Goal: Task Accomplishment & Management: Use online tool/utility

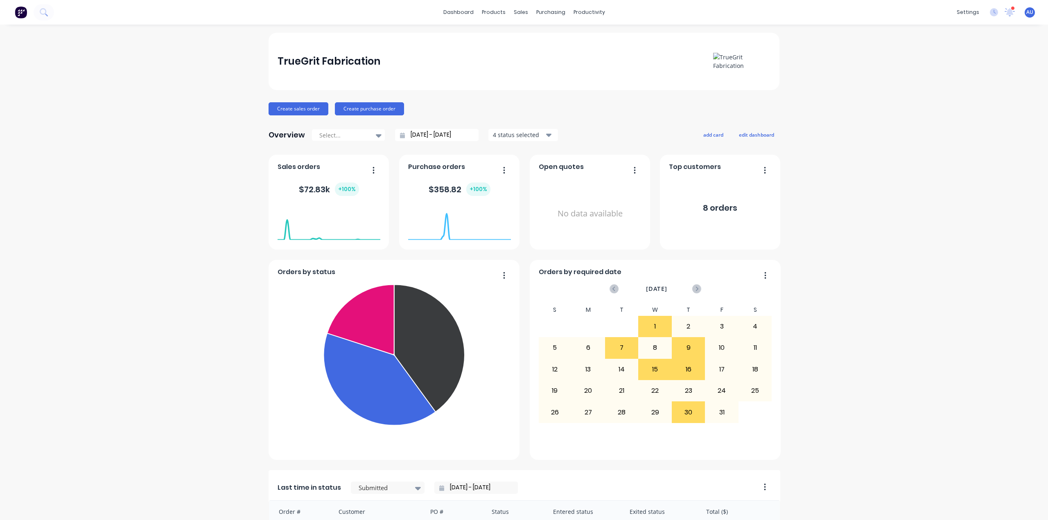
click at [967, 241] on div "TrueGrit Fabrication Create sales order Create purchase order Overview Select..…" at bounding box center [524, 404] width 1048 height 743
click at [861, 230] on div "TrueGrit Fabrication Create sales order Create purchase order Overview Select..…" at bounding box center [524, 404] width 1048 height 743
drag, startPoint x: 862, startPoint y: 243, endPoint x: 870, endPoint y: 86, distance: 156.9
click at [862, 241] on div "TrueGrit Fabrication Create sales order Create purchase order Overview Select..…" at bounding box center [524, 404] width 1048 height 743
click at [909, 185] on div "TrueGrit Fabrication Create sales order Create purchase order Overview Select..…" at bounding box center [524, 404] width 1048 height 743
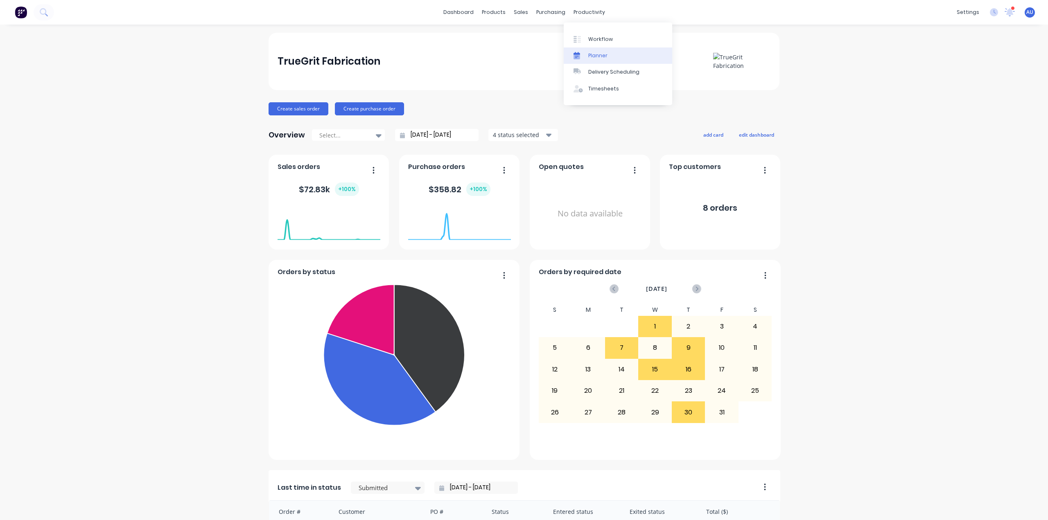
click at [616, 49] on link "Planner" at bounding box center [617, 55] width 108 height 16
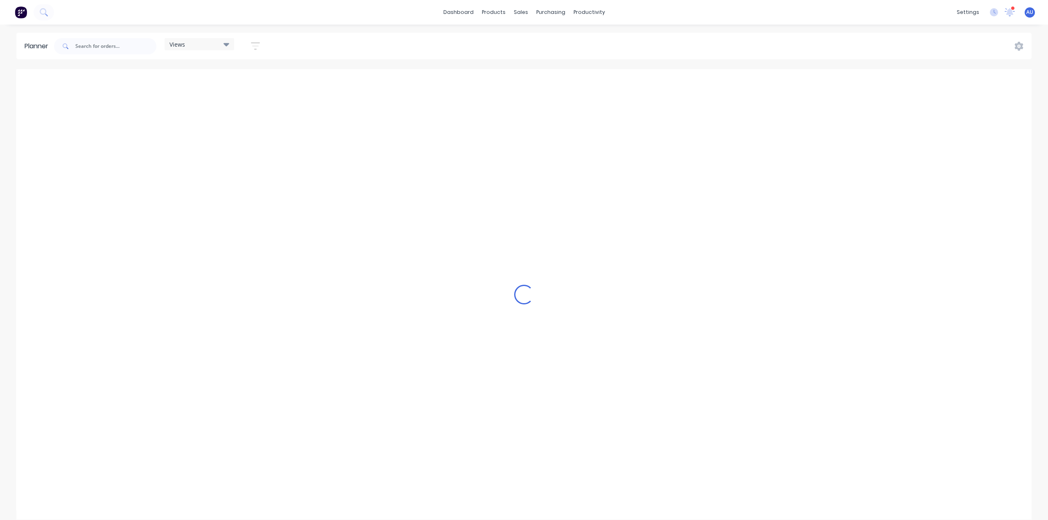
scroll to position [0, 2095]
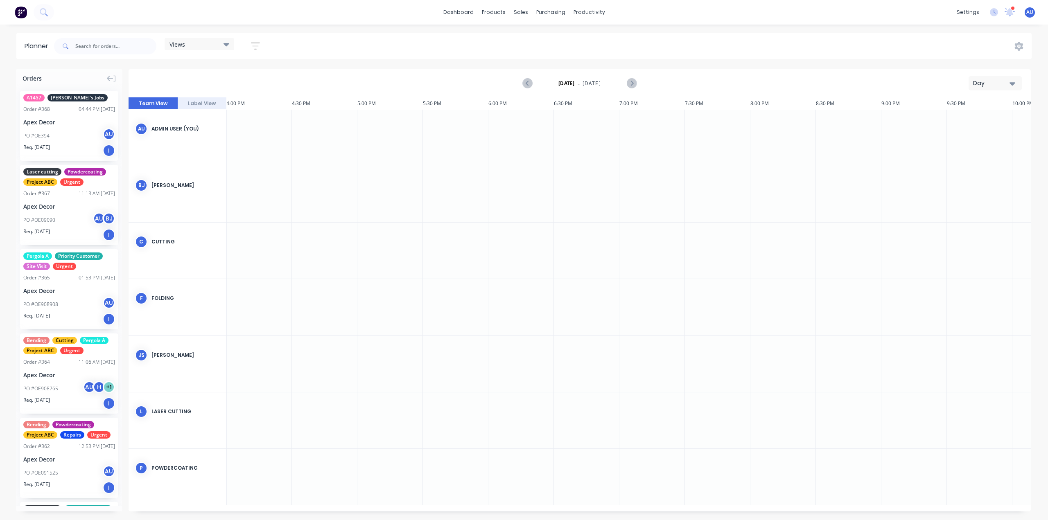
click at [463, 36] on div "Views Save new view None (Default) edit Urgent edit Show/Hide users Show/Hide o…" at bounding box center [541, 46] width 979 height 25
click at [473, 16] on link "dashboard" at bounding box center [458, 12] width 38 height 12
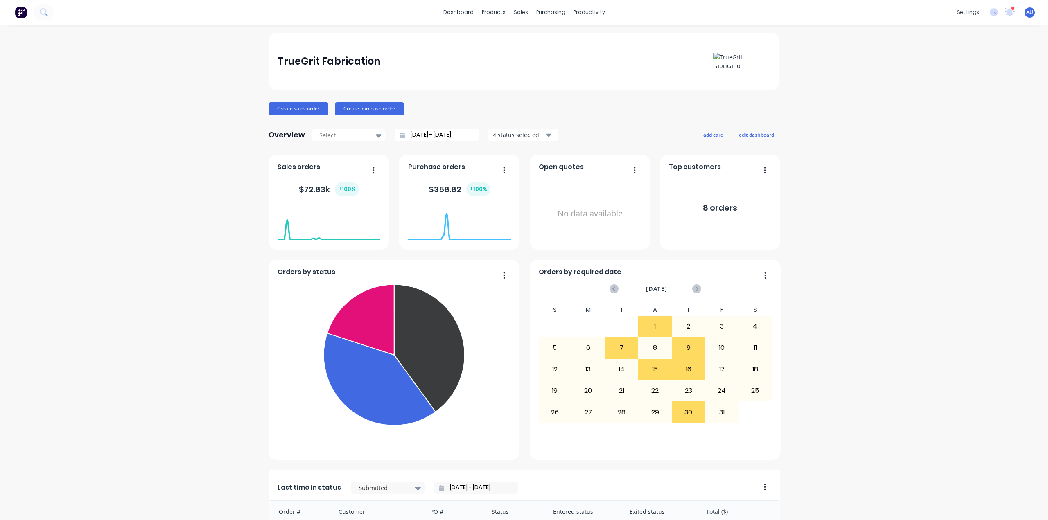
click at [843, 117] on div "TrueGrit Fabrication Create sales order Create purchase order Overview Select..…" at bounding box center [524, 404] width 1048 height 743
click at [863, 135] on div "TrueGrit Fabrication Create sales order Create purchase order Overview Select..…" at bounding box center [524, 404] width 1048 height 743
click at [880, 140] on div "TrueGrit Fabrication Create sales order Create purchase order Overview Select..…" at bounding box center [524, 404] width 1048 height 743
click at [792, 80] on div "TrueGrit Fabrication Create sales order Create purchase order Overview Select..…" at bounding box center [524, 404] width 1048 height 743
click at [843, 129] on div "TrueGrit Fabrication Create sales order Create purchase order Overview Select..…" at bounding box center [524, 404] width 1048 height 743
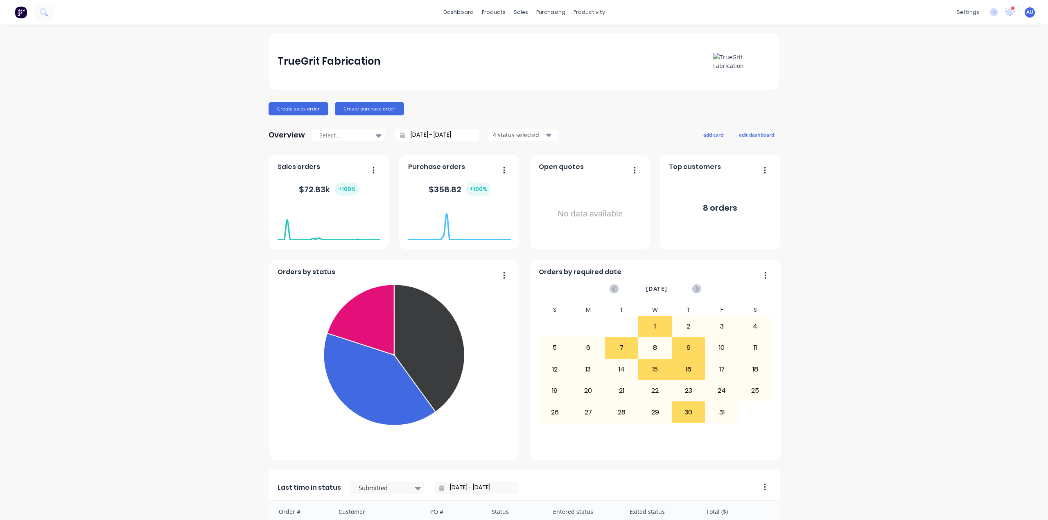
drag, startPoint x: 987, startPoint y: 263, endPoint x: 751, endPoint y: 172, distance: 252.4
click at [984, 262] on div "TrueGrit Fabrication Create sales order Create purchase order Overview Select..…" at bounding box center [524, 404] width 1048 height 743
click at [609, 56] on link "Planner" at bounding box center [617, 55] width 108 height 16
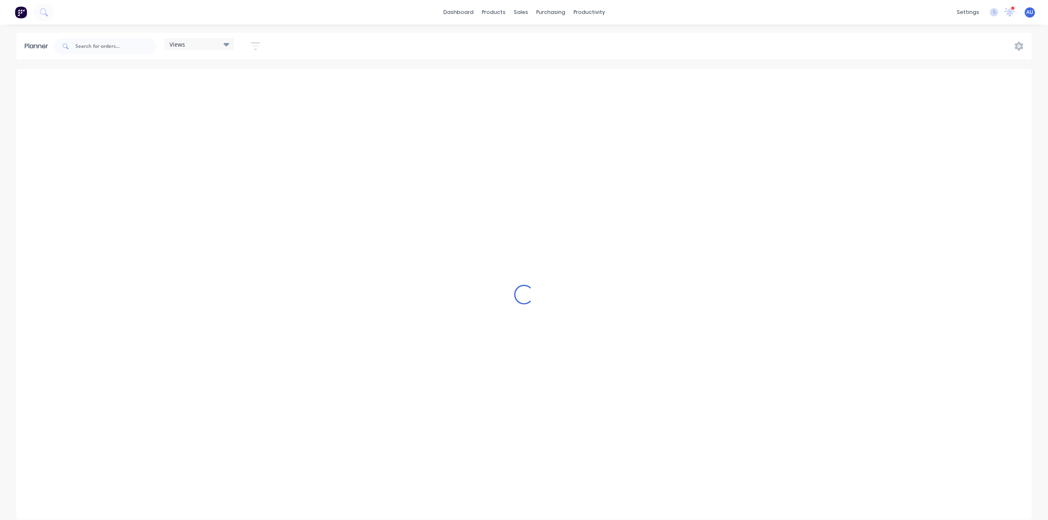
scroll to position [0, 2095]
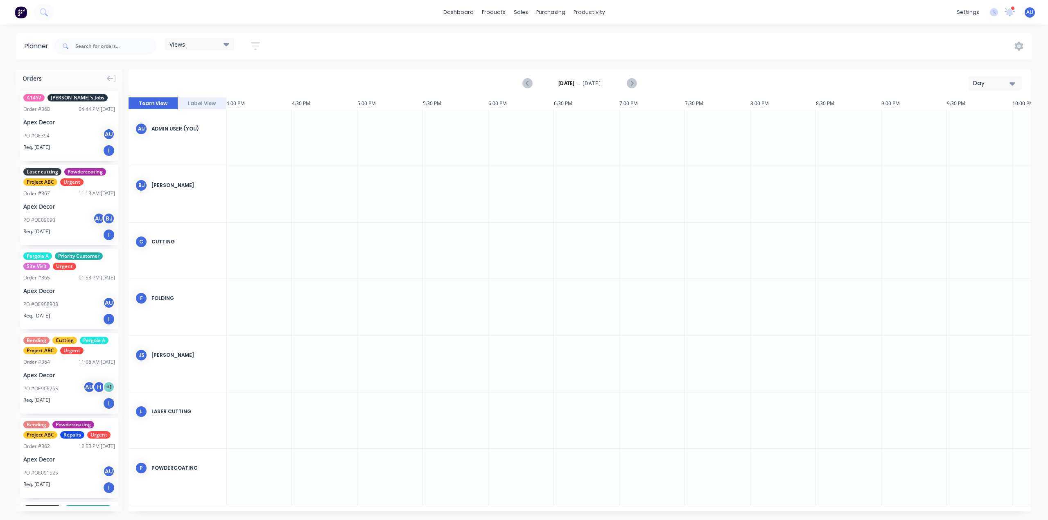
click at [561, 81] on strong "[DATE]" at bounding box center [566, 83] width 16 height 7
click at [1006, 80] on div "Day" at bounding box center [992, 83] width 38 height 9
click at [969, 124] on div "Week" at bounding box center [979, 121] width 81 height 16
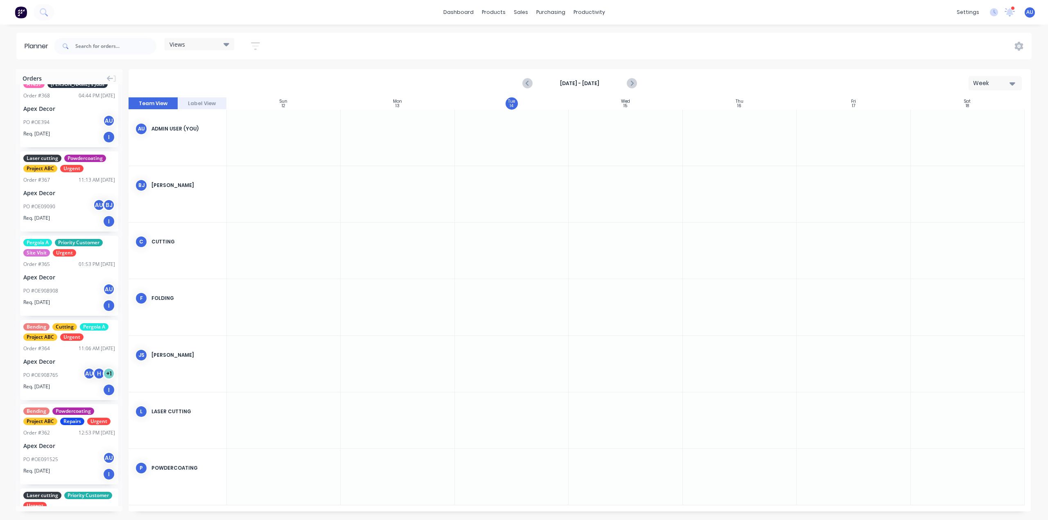
scroll to position [0, 0]
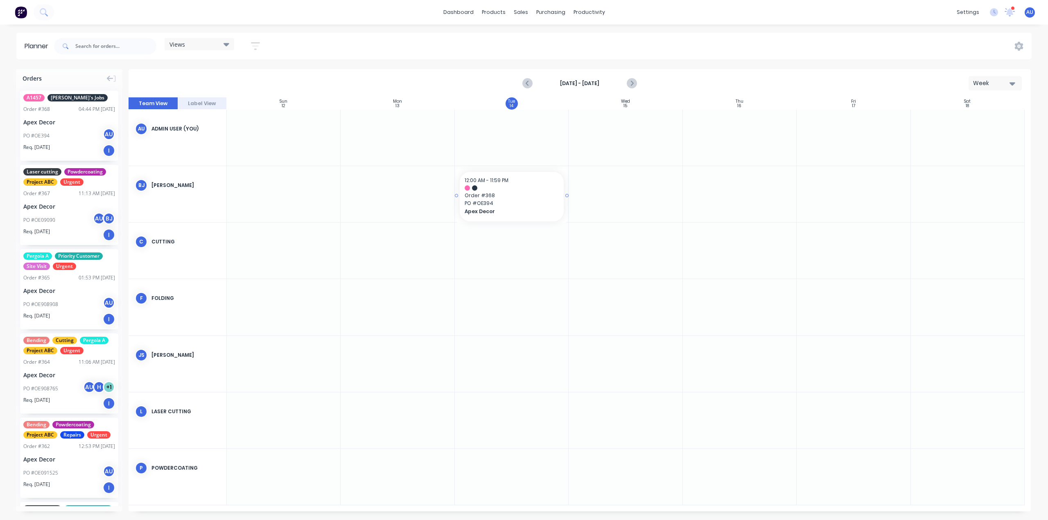
drag, startPoint x: 54, startPoint y: 130, endPoint x: 505, endPoint y: 195, distance: 456.0
click at [502, 187] on div at bounding box center [511, 186] width 94 height 5
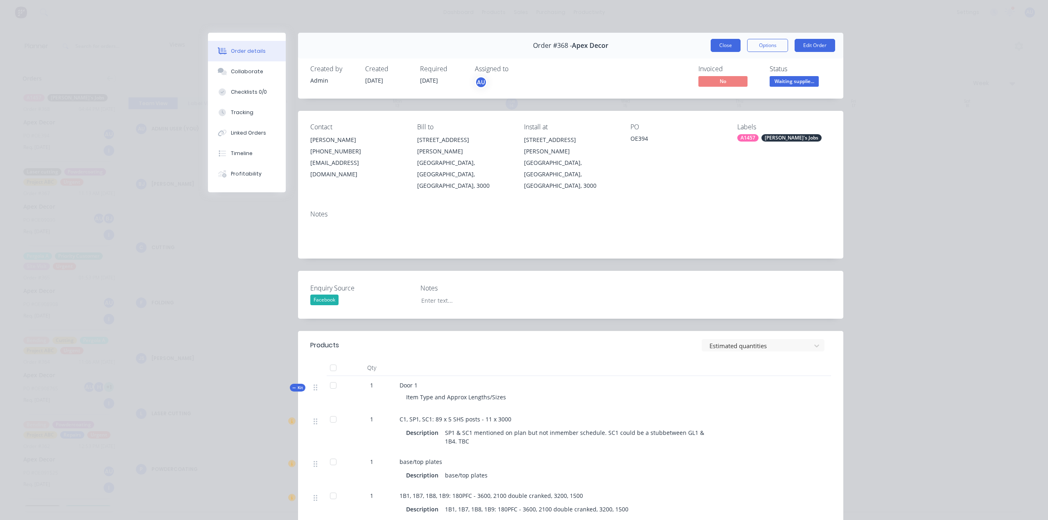
click at [718, 43] on button "Close" at bounding box center [725, 45] width 30 height 13
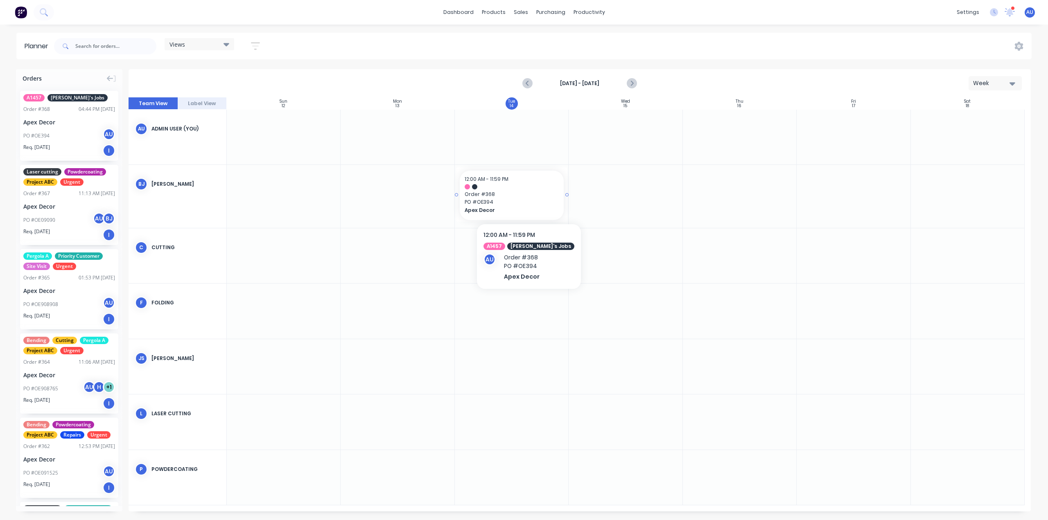
click at [524, 205] on span "PO # OE394" at bounding box center [511, 201] width 94 height 7
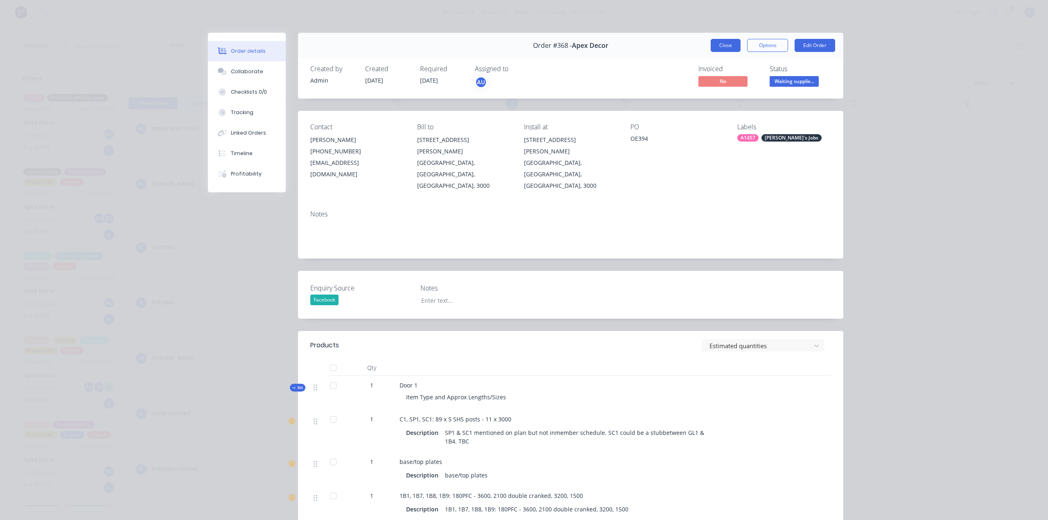
click at [718, 46] on button "Close" at bounding box center [725, 45] width 30 height 13
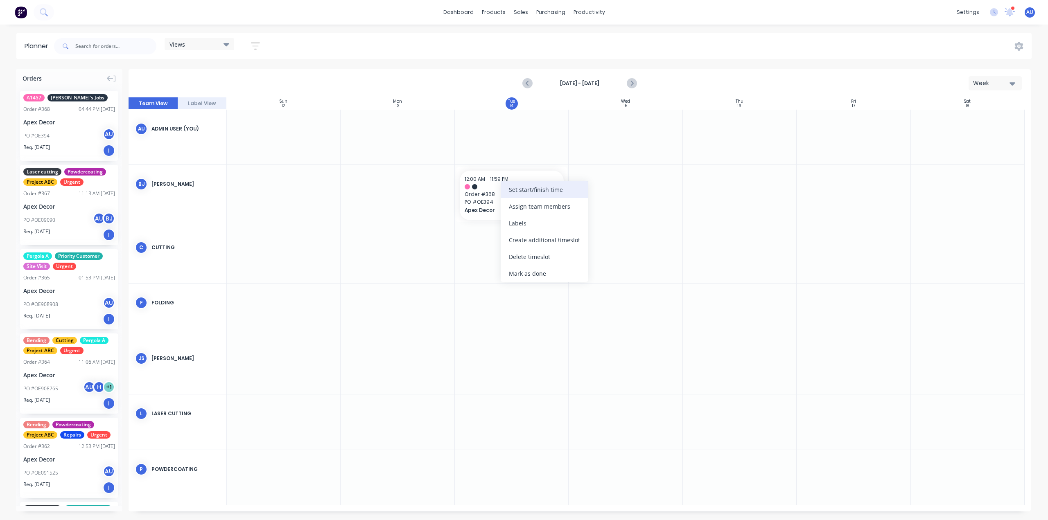
click at [514, 190] on div "Set start/finish time" at bounding box center [544, 189] width 88 height 17
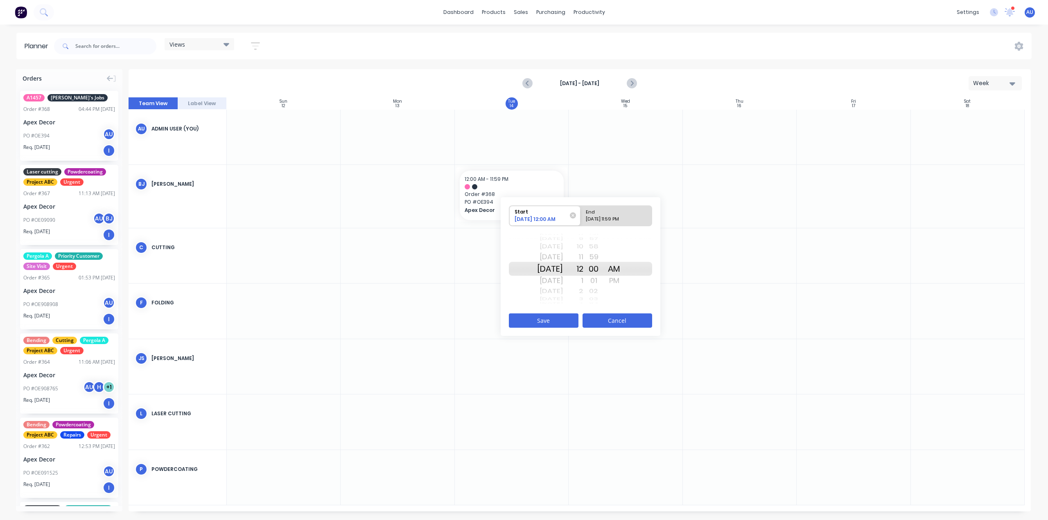
click at [623, 322] on button "Cancel" at bounding box center [617, 320] width 70 height 14
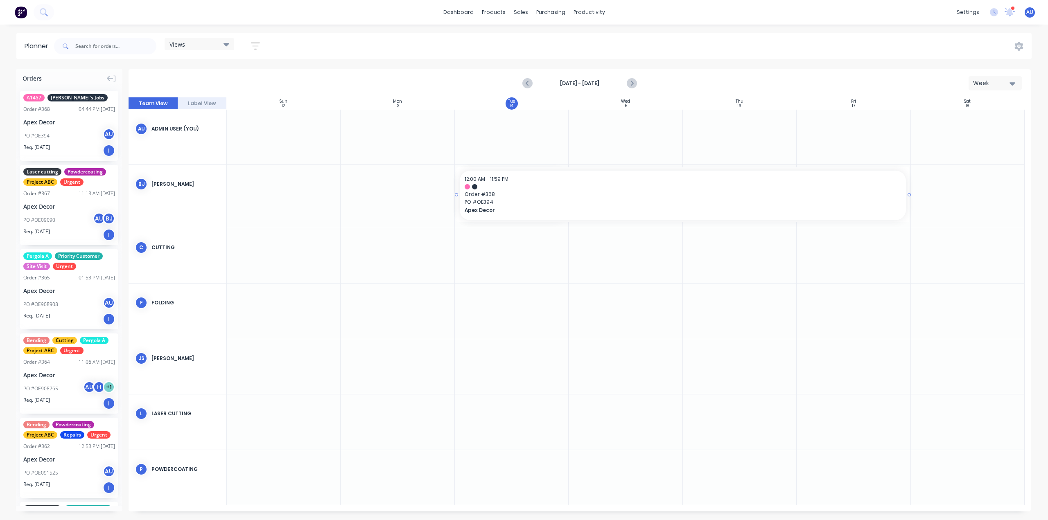
drag, startPoint x: 566, startPoint y: 195, endPoint x: 858, endPoint y: 204, distance: 291.5
click at [1000, 80] on div "Week" at bounding box center [992, 83] width 38 height 9
click at [985, 140] on div "Month" at bounding box center [979, 138] width 81 height 16
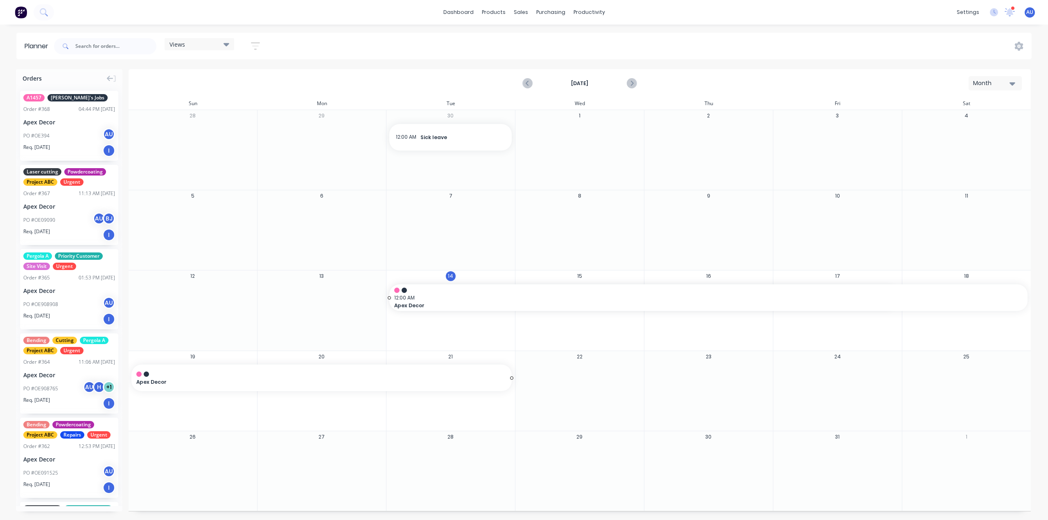
drag, startPoint x: 897, startPoint y: 300, endPoint x: 457, endPoint y: 385, distance: 447.2
click at [1000, 85] on div "Month" at bounding box center [992, 83] width 38 height 9
click at [996, 120] on div "Week" at bounding box center [979, 121] width 81 height 16
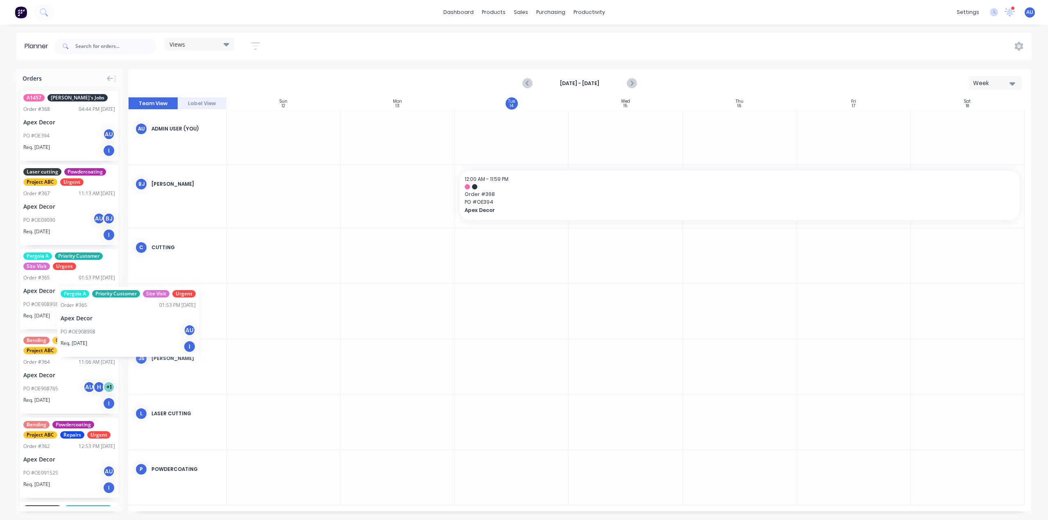
drag, startPoint x: 46, startPoint y: 300, endPoint x: 93, endPoint y: 260, distance: 61.8
click at [1017, 83] on button "Week" at bounding box center [994, 83] width 53 height 14
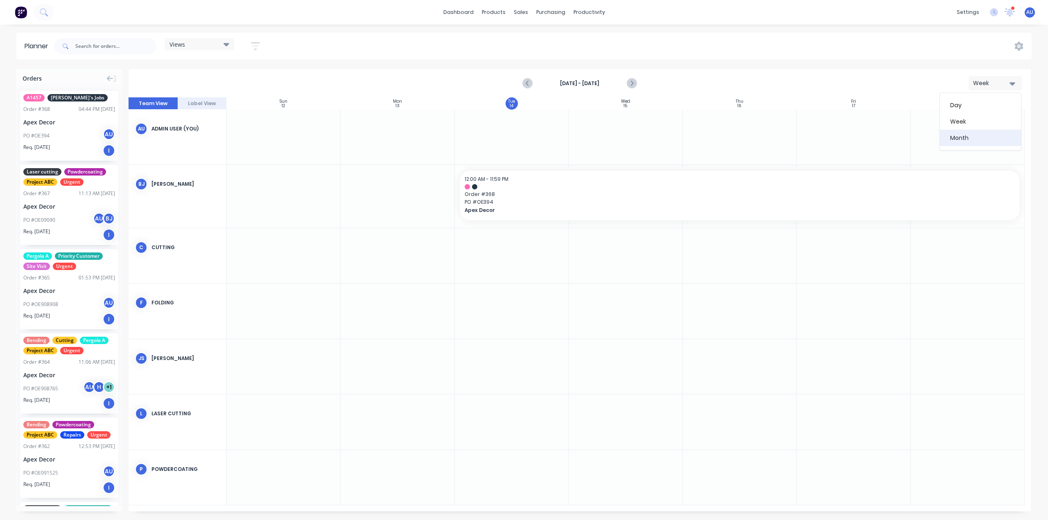
click at [993, 138] on div "Month" at bounding box center [979, 138] width 81 height 16
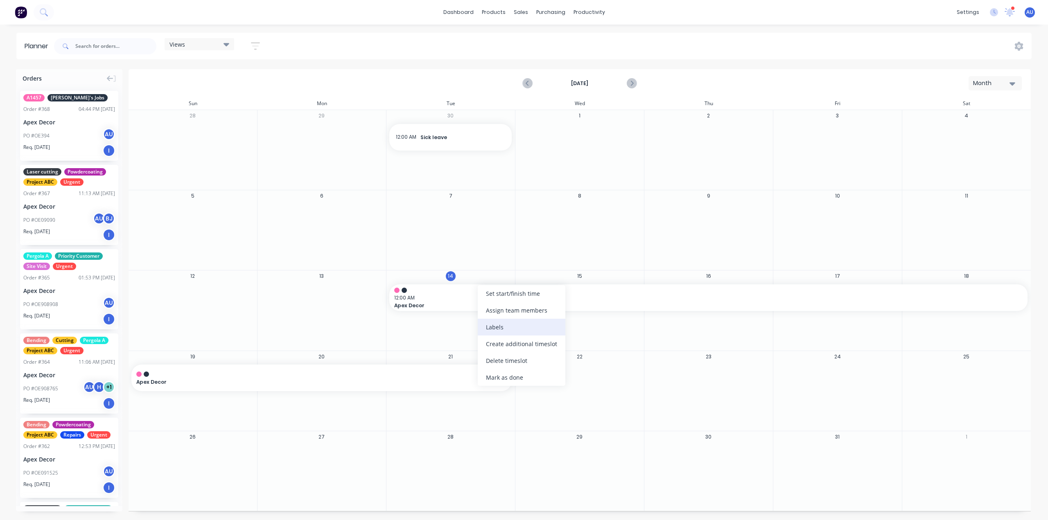
click at [518, 329] on div "Labels" at bounding box center [522, 327] width 88 height 17
click at [475, 376] on div "Mark as done" at bounding box center [483, 373] width 88 height 17
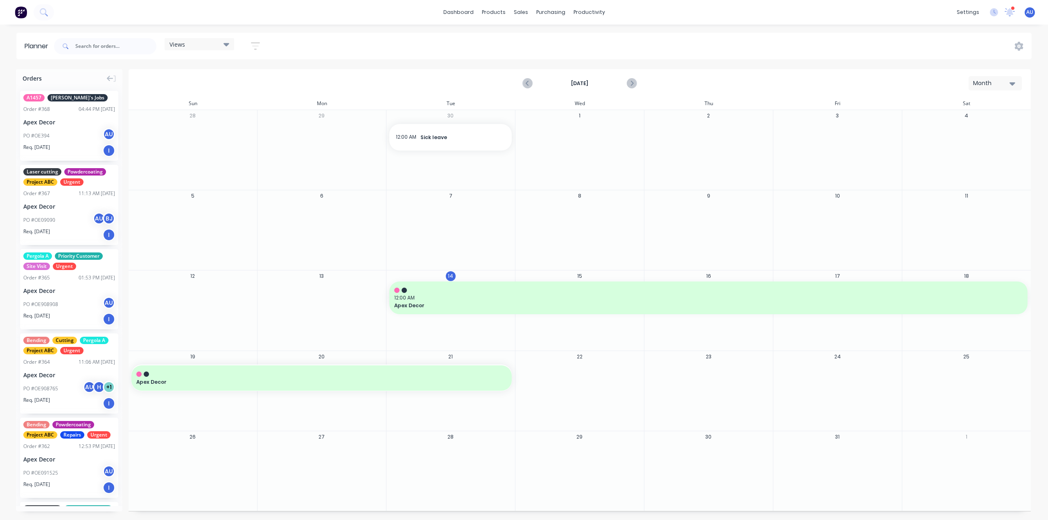
click at [277, 49] on div "Views Save new view None (Default) edit Urgent edit Show/Hide users Show/Hide o…" at bounding box center [541, 46] width 979 height 25
click at [258, 47] on icon "button" at bounding box center [255, 46] width 9 height 10
click at [201, 41] on div "Views" at bounding box center [199, 44] width 60 height 7
click at [183, 124] on button "Urgent" at bounding box center [214, 121] width 87 height 9
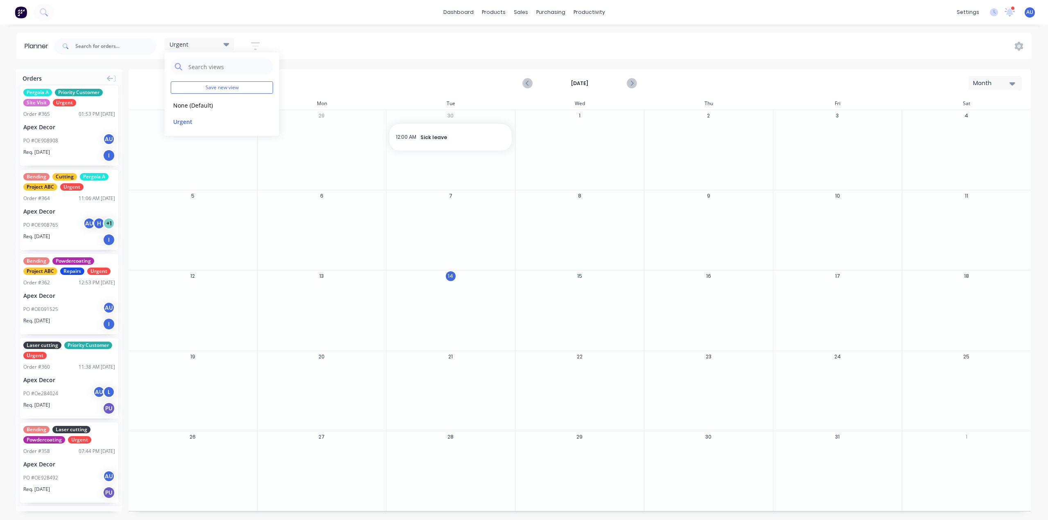
scroll to position [41, 0]
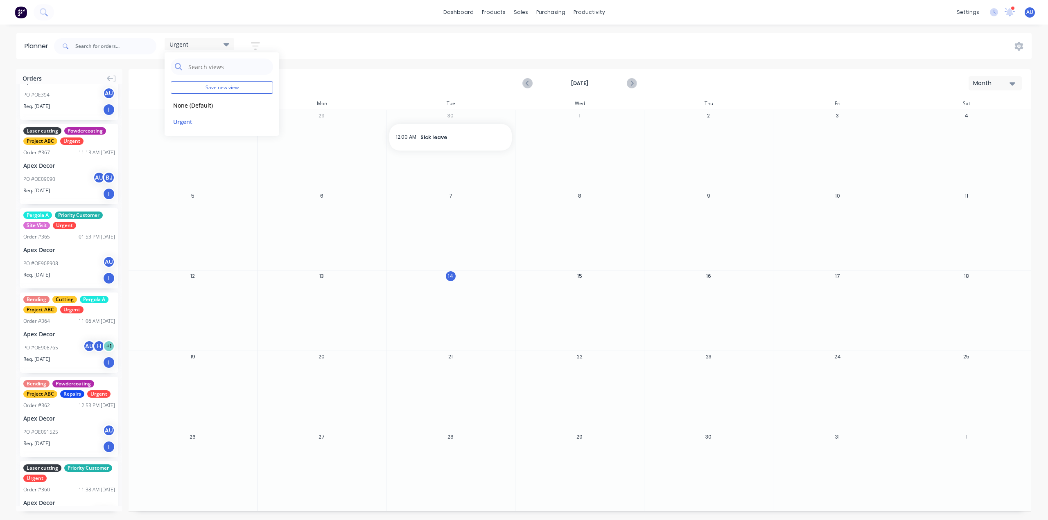
click at [444, 47] on div "Urgent Save new view None (Default) edit Urgent edit Show/Hide users Show/Hide …" at bounding box center [541, 46] width 979 height 25
click at [707, 51] on div "Urgent Save new view None (Default) edit Urgent edit Show/Hide users Show/Hide …" at bounding box center [541, 46] width 979 height 25
click at [664, 65] on div "Planner Urgent Save new view None (Default) edit Urgent edit Show/Hide users Sh…" at bounding box center [524, 276] width 1048 height 487
click at [635, 84] on icon "Next page" at bounding box center [631, 84] width 10 height 10
click at [525, 84] on icon "Previous page" at bounding box center [528, 84] width 10 height 10
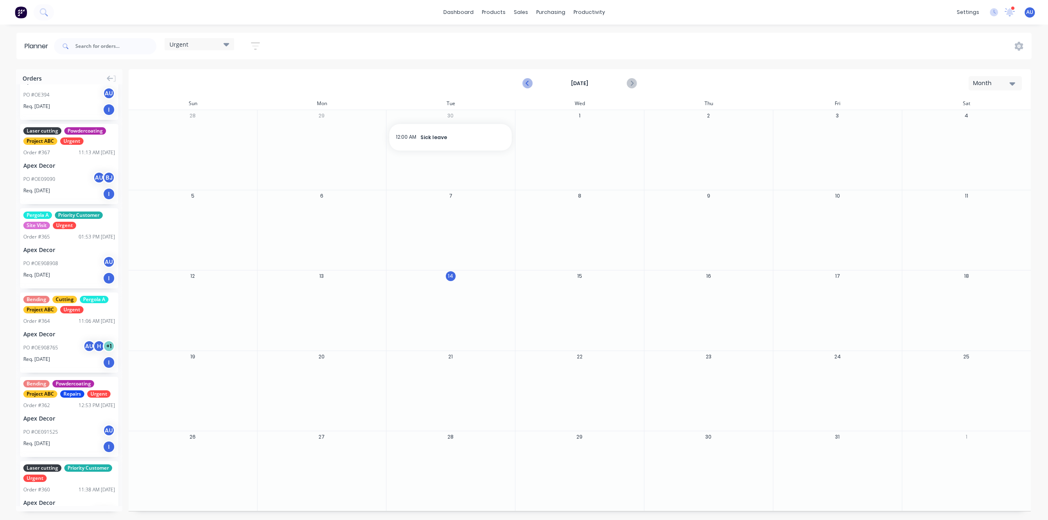
click at [525, 84] on icon "Previous page" at bounding box center [528, 84] width 10 height 10
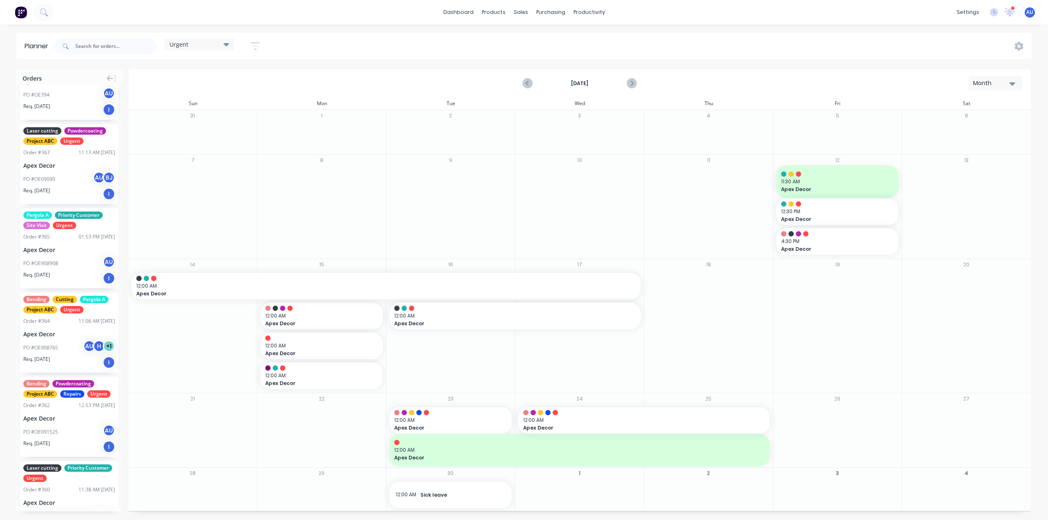
scroll to position [1, 0]
click at [987, 86] on div "Month" at bounding box center [992, 83] width 38 height 9
click at [970, 118] on div "Week" at bounding box center [979, 121] width 81 height 16
